Goal: Check status: Check status

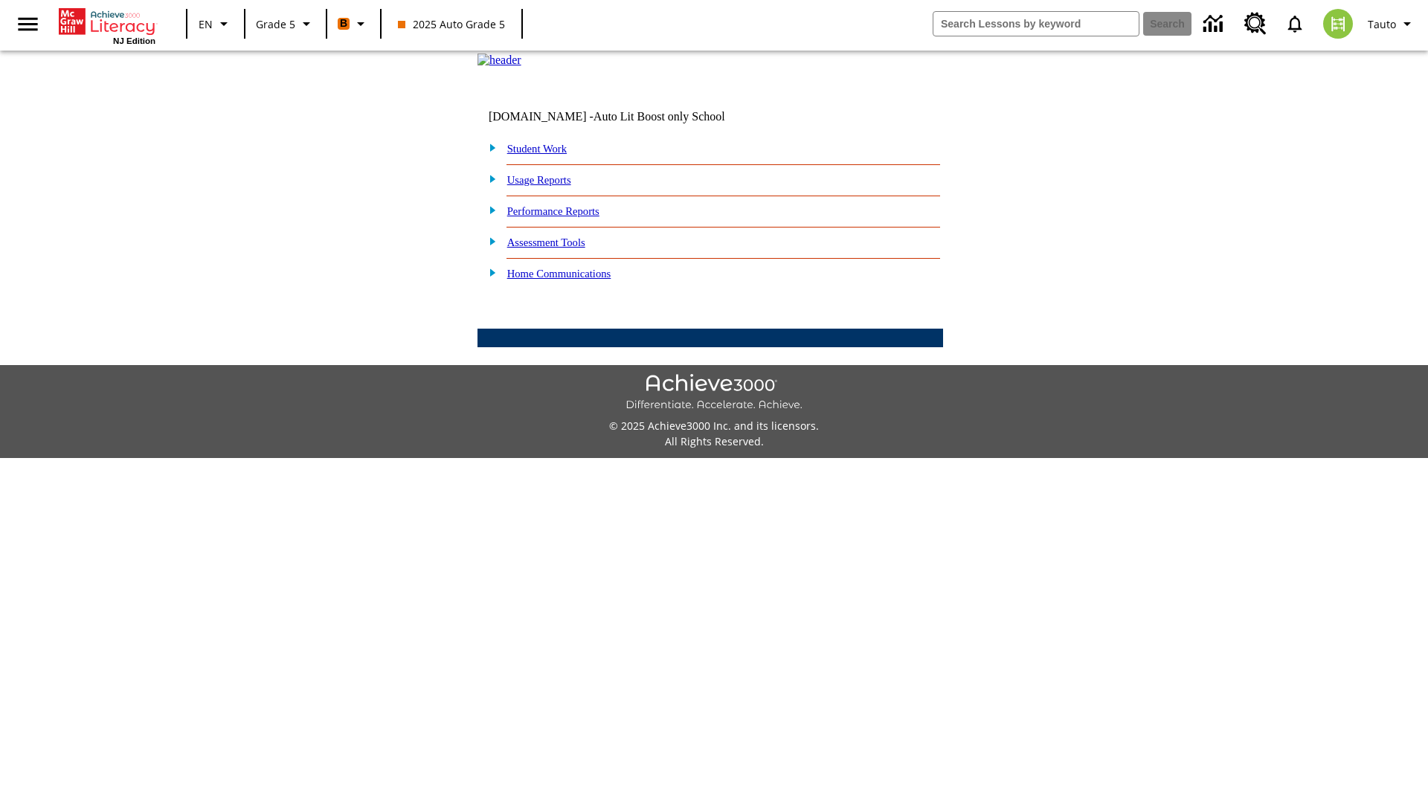
click at [547, 155] on link "Student Work" at bounding box center [536, 149] width 59 height 12
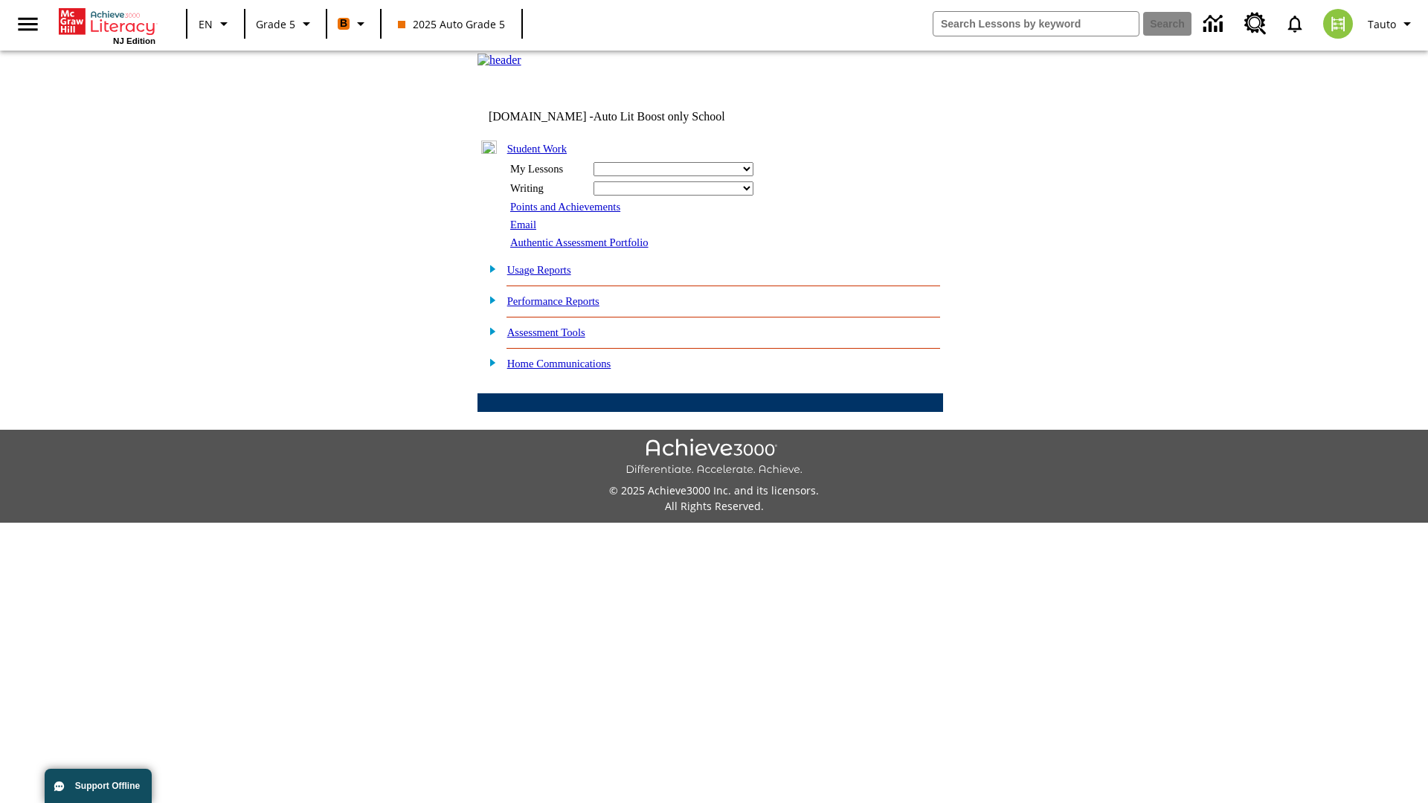
select select "/options/reports/?report_id=12&atype=22&section=2"
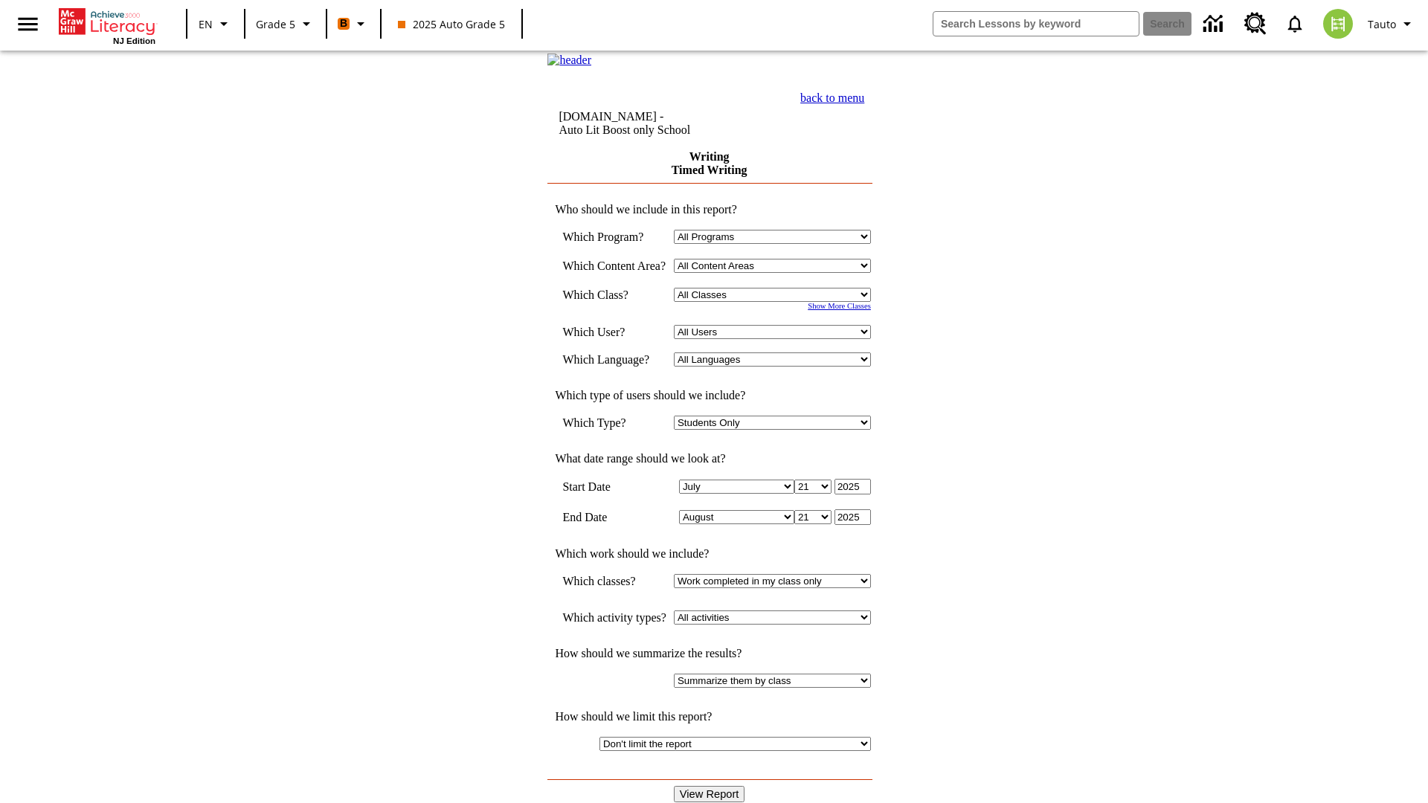
click at [777, 302] on select "Select a Class: All Classes 2025 Auto Grade 5 OL 2025 Auto Grade 6" at bounding box center [772, 295] width 197 height 14
select select "11133131"
click at [777, 339] on select "All Users Cat, Sautoen Cat, Sautoes Cat, Sautoss Donotlogin, Sautoen Twoschools…" at bounding box center [772, 332] width 197 height 14
select select "21437107"
click at [711, 786] on input "View Report" at bounding box center [709, 794] width 71 height 16
